Goal: Navigation & Orientation: Find specific page/section

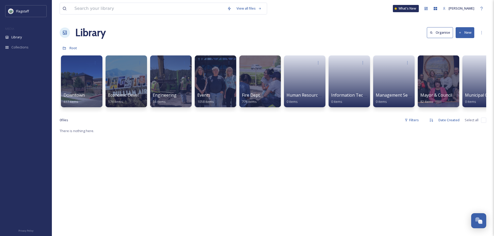
scroll to position [0, 117]
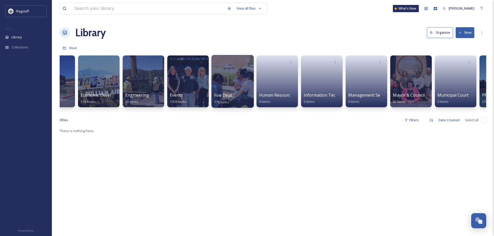
click at [232, 91] on div at bounding box center [232, 81] width 42 height 53
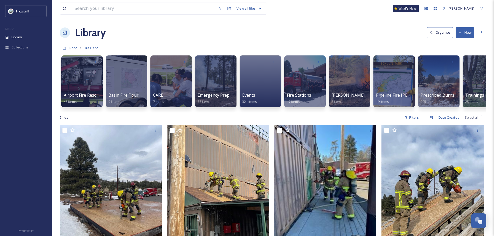
scroll to position [0, 19]
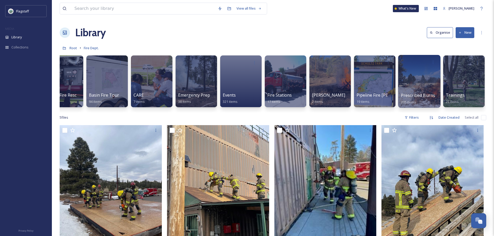
click at [408, 92] on div "Prescribed Burns 205 items" at bounding box center [419, 98] width 37 height 13
click at [419, 93] on span "Prescribed Burns" at bounding box center [418, 96] width 34 height 6
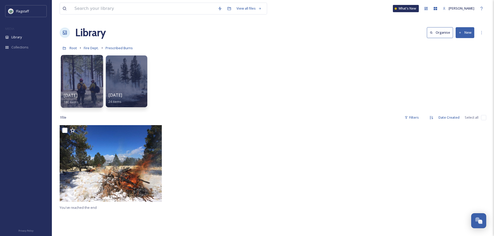
click at [75, 93] on span "[DATE]" at bounding box center [71, 96] width 14 height 6
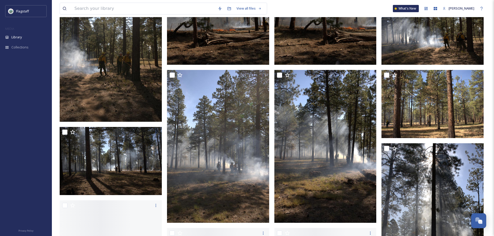
scroll to position [519, 0]
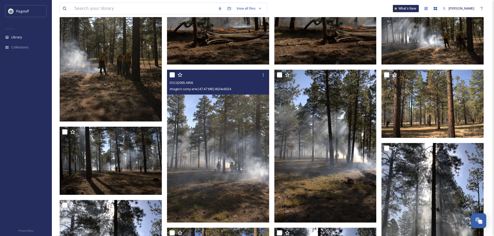
click at [207, 164] on img at bounding box center [218, 146] width 102 height 153
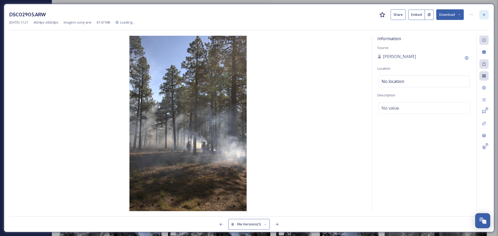
click at [482, 16] on icon at bounding box center [484, 15] width 4 height 4
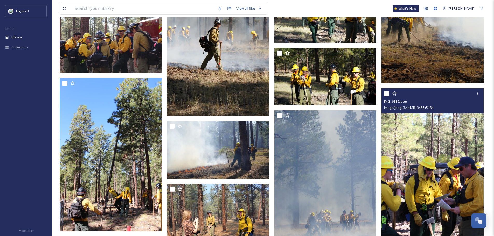
scroll to position [2645, 0]
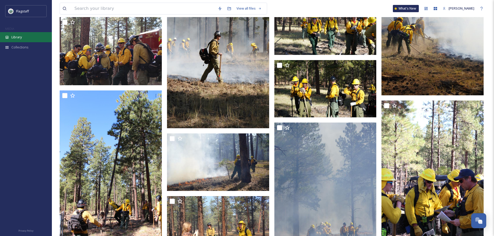
click at [34, 36] on div "Library" at bounding box center [26, 37] width 52 height 10
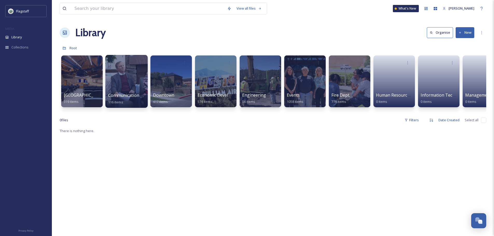
click at [126, 93] on span "Communication & Civic Engagement" at bounding box center [143, 96] width 71 height 6
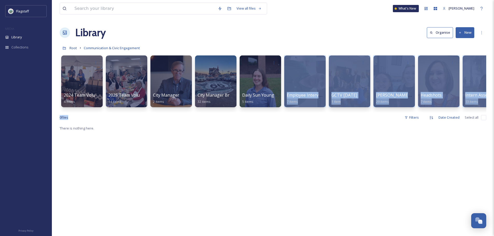
drag, startPoint x: 211, startPoint y: 116, endPoint x: 286, endPoint y: 112, distance: 74.8
click at [285, 112] on div "View all files What's New [PERSON_NAME] Library Organise New Root Communication…" at bounding box center [273, 181] width 442 height 362
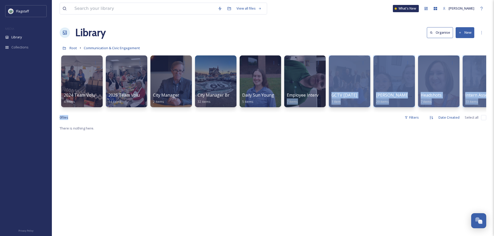
click at [289, 112] on div "2024 Team Volunteer Event 4 items 2025 Team Volunteering 14 items City Manager …" at bounding box center [273, 83] width 427 height 60
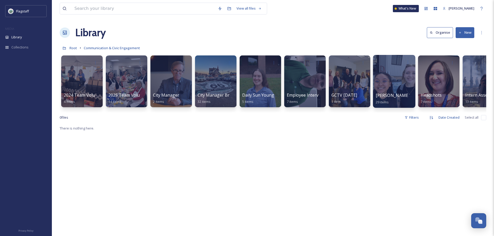
click at [399, 90] on div at bounding box center [394, 81] width 42 height 53
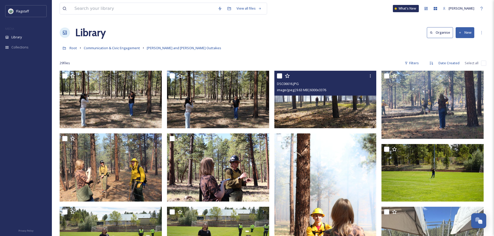
click at [345, 105] on img at bounding box center [325, 100] width 102 height 58
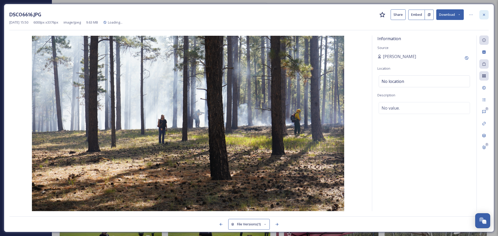
click at [485, 15] on icon at bounding box center [484, 15] width 4 height 4
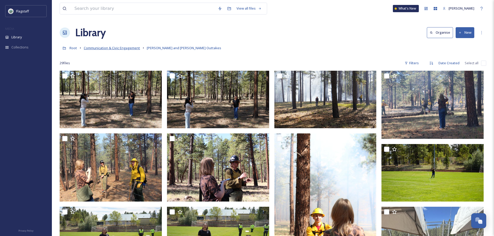
click at [110, 47] on span "Communication & Civic Engagement" at bounding box center [112, 48] width 56 height 5
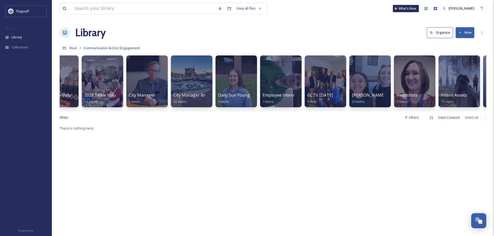
scroll to position [0, 64]
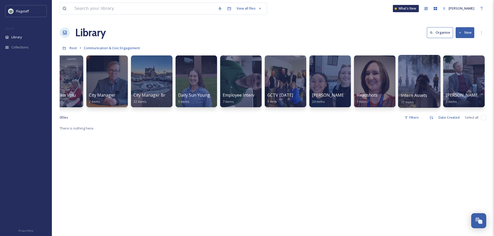
click at [417, 94] on span "Intern Assets" at bounding box center [414, 96] width 26 height 6
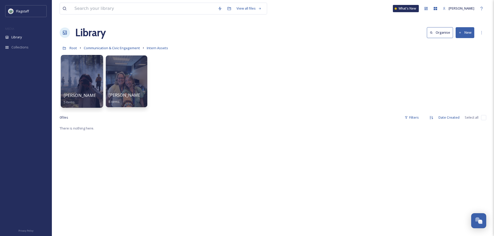
click at [74, 84] on div at bounding box center [82, 81] width 42 height 53
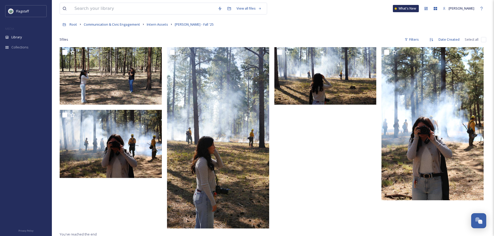
scroll to position [19, 0]
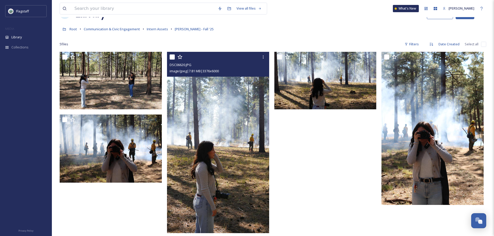
click at [204, 130] on img at bounding box center [218, 143] width 102 height 182
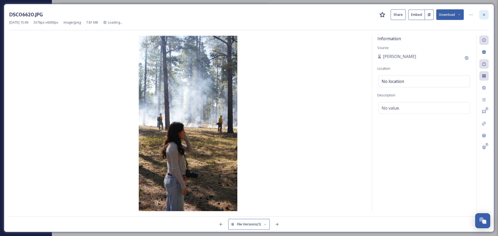
click at [483, 17] on icon at bounding box center [484, 15] width 4 height 4
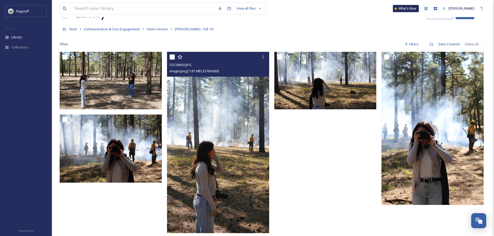
click at [362, 183] on div at bounding box center [326, 144] width 105 height 184
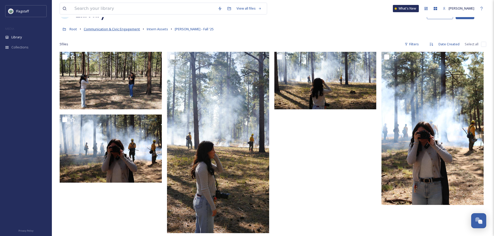
click at [116, 27] on span "Communication & Civic Engagement" at bounding box center [112, 29] width 56 height 5
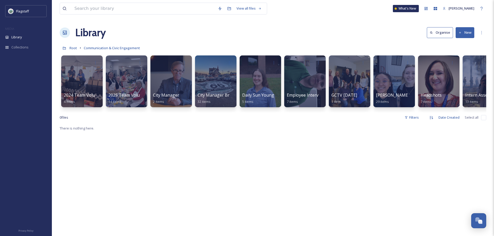
scroll to position [0, 64]
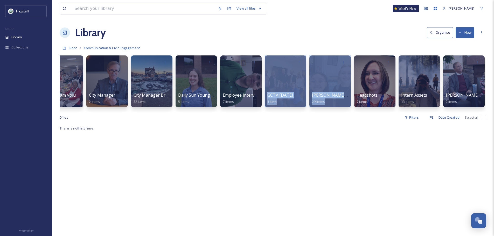
drag, startPoint x: 305, startPoint y: 116, endPoint x: 226, endPoint y: 116, distance: 78.8
click at [231, 113] on div "2024 Team Volunteer Event 4 items 2025 Team Volunteering 14 items City Manager …" at bounding box center [273, 83] width 427 height 60
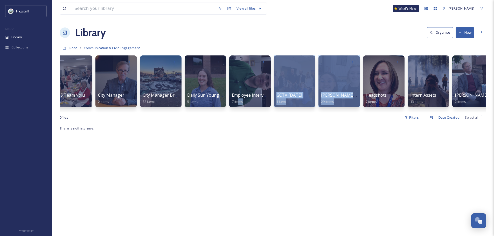
scroll to position [0, 1]
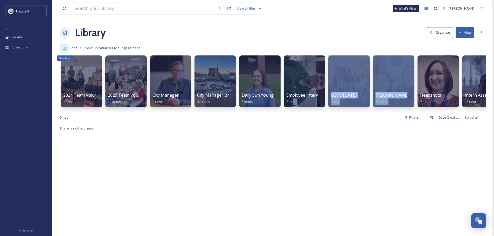
click at [68, 50] on div "Directory" at bounding box center [64, 48] width 9 height 9
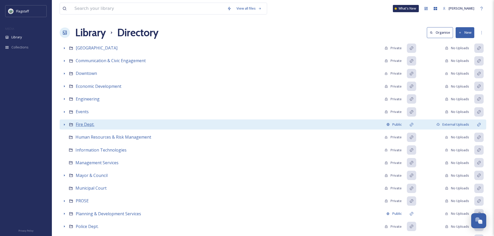
click at [89, 125] on span "Fire Dept." at bounding box center [85, 125] width 19 height 6
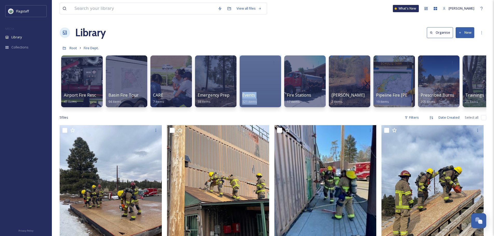
drag, startPoint x: 219, startPoint y: 112, endPoint x: 274, endPoint y: 113, distance: 55.3
click at [274, 113] on div "Airport Fire Rescue 45 items Basin Fire Tour 94 items CARE 7 items Emergency Pr…" at bounding box center [273, 83] width 427 height 60
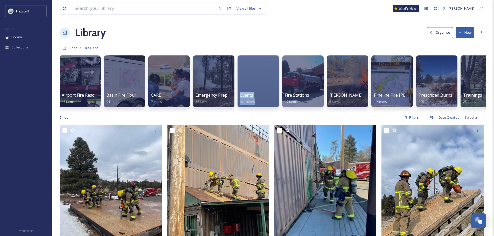
scroll to position [0, 19]
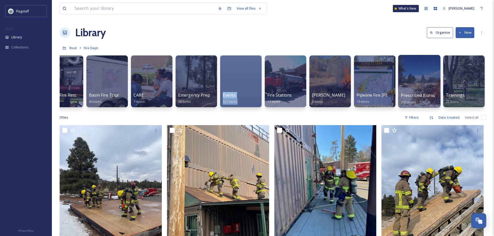
click at [440, 86] on div at bounding box center [419, 81] width 42 height 53
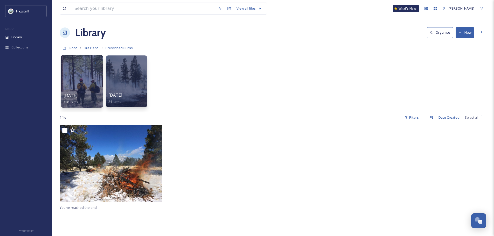
click at [82, 87] on div at bounding box center [82, 81] width 42 height 53
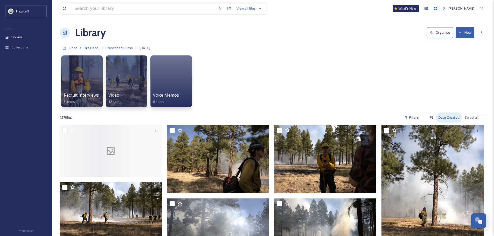
click at [440, 119] on div "Date Created" at bounding box center [449, 118] width 26 height 10
click at [451, 131] on span "Date Modified" at bounding box center [448, 129] width 22 height 5
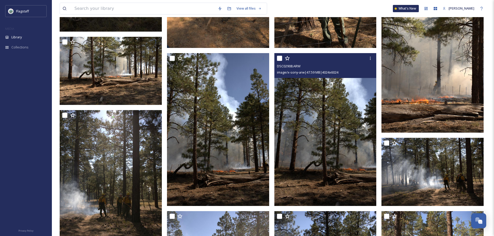
scroll to position [389, 0]
